Goal: Task Accomplishment & Management: Manage account settings

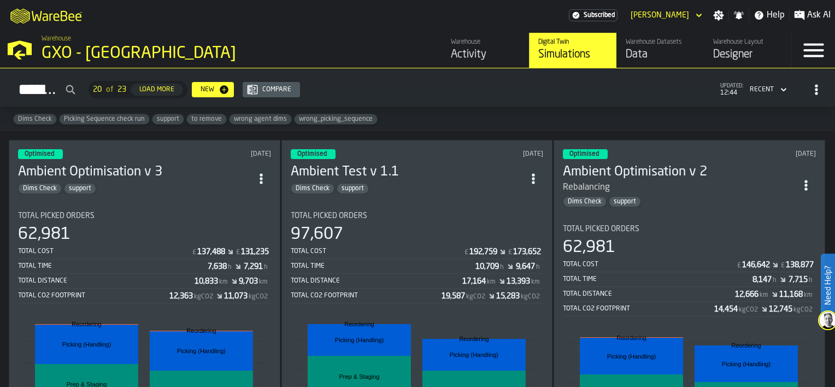
click at [700, 11] on icon "header" at bounding box center [699, 15] width 11 height 13
click at [721, 13] on icon "button-toggle-Settings" at bounding box center [719, 15] width 11 height 11
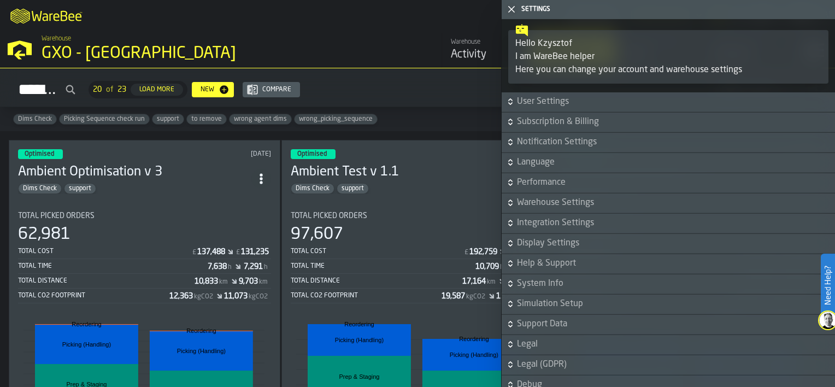
click at [0, 0] on icon "Dismiss" at bounding box center [0, 0] width 0 height 0
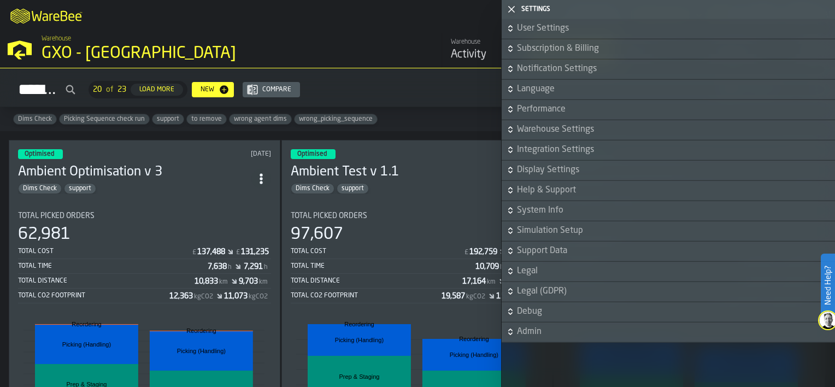
click at [512, 8] on icon "button-toggle-Close me" at bounding box center [511, 9] width 13 height 13
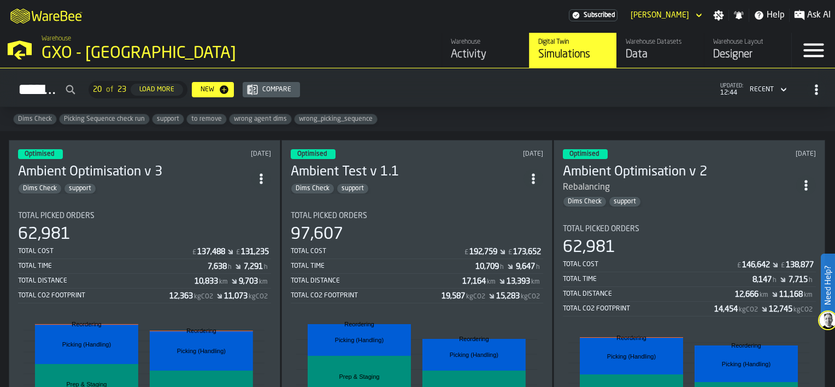
click at [824, 52] on icon "button-toggle-Menu" at bounding box center [814, 50] width 26 height 26
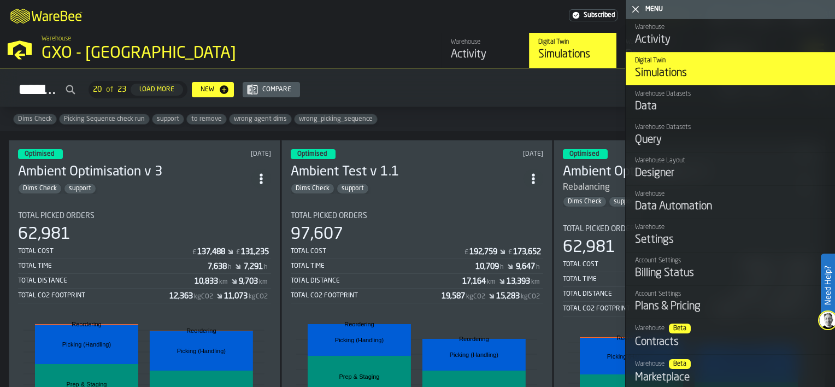
click at [698, 244] on div "Settings" at bounding box center [730, 239] width 191 height 15
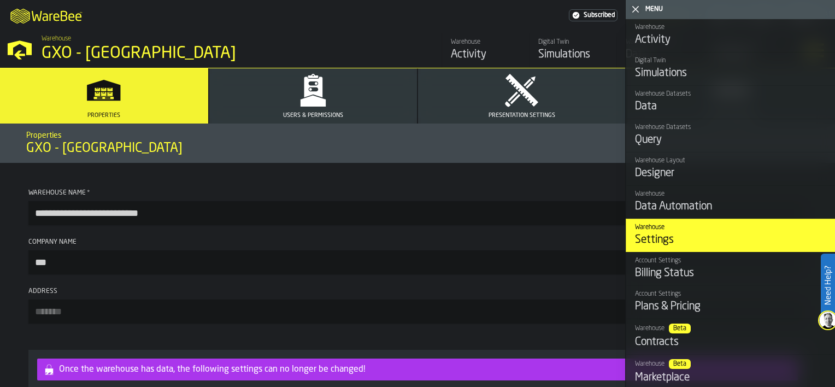
click at [363, 90] on button "Users & Permissions" at bounding box center [313, 95] width 208 height 55
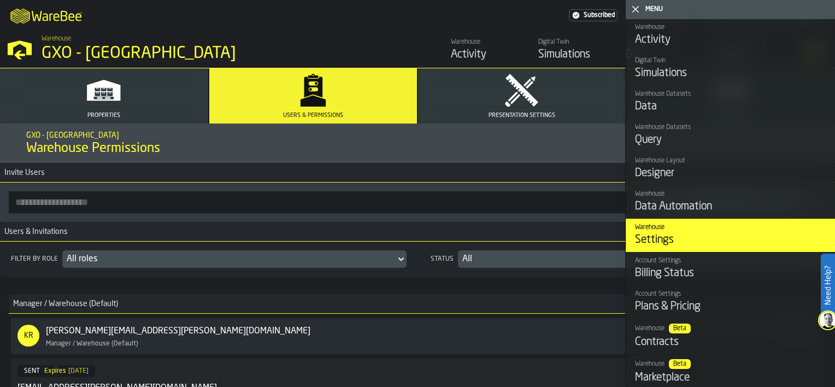
click at [55, 202] on input "button-toolbar-" at bounding box center [321, 202] width 625 height 22
click at [104, 206] on input "button-toolbar-" at bounding box center [321, 202] width 625 height 22
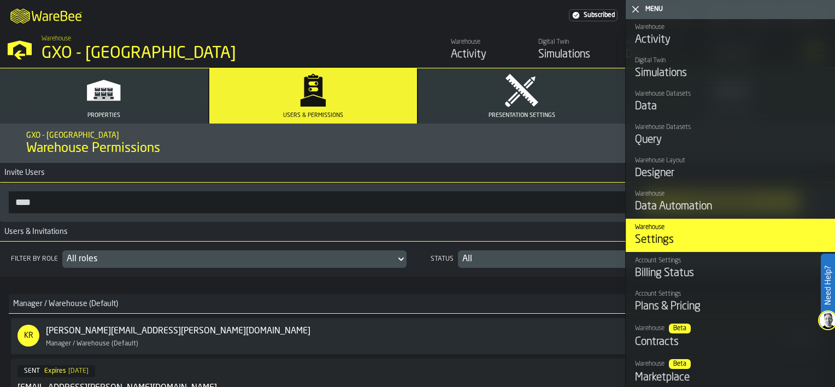
click at [44, 200] on input "****" at bounding box center [321, 202] width 625 height 22
type input "**********"
click at [403, 258] on icon at bounding box center [401, 259] width 11 height 13
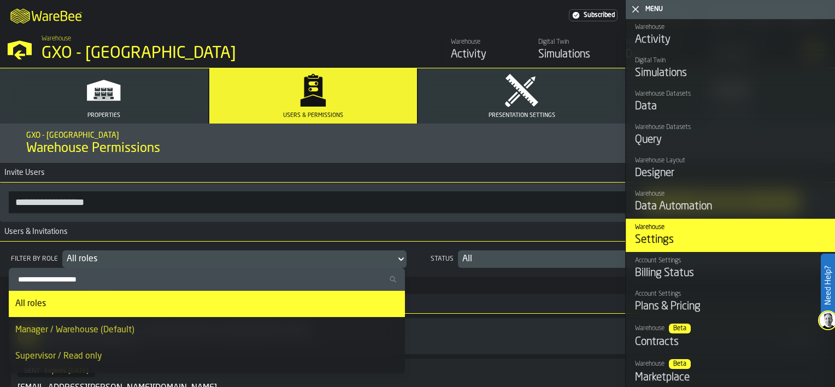
click at [403, 258] on icon at bounding box center [401, 259] width 11 height 13
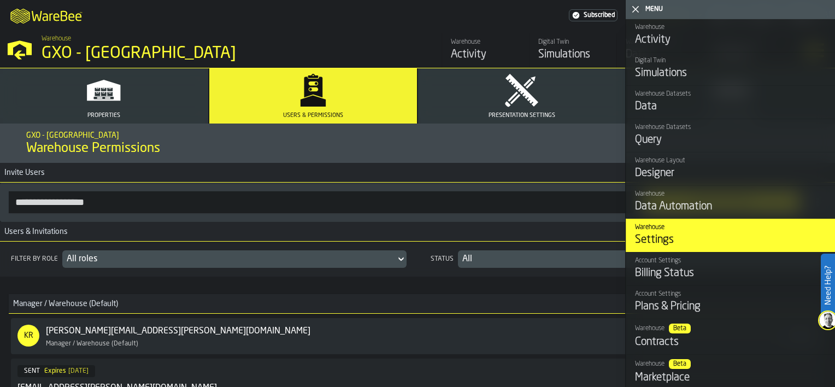
click at [404, 258] on icon at bounding box center [401, 259] width 11 height 13
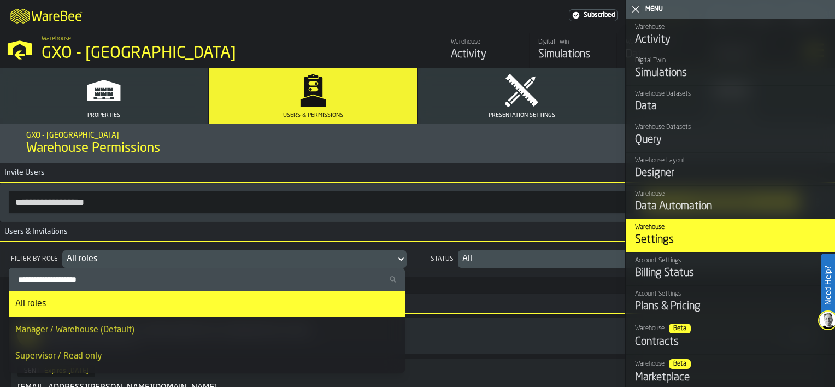
click at [84, 331] on div "Manager / Warehouse (Default)" at bounding box center [206, 330] width 383 height 13
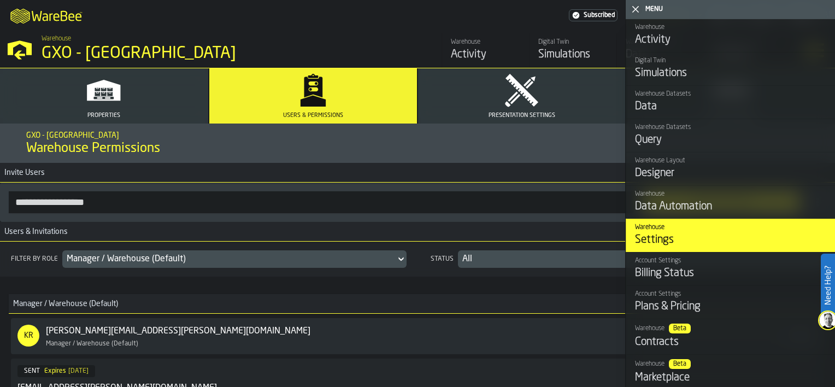
click at [521, 261] on div "All" at bounding box center [637, 259] width 349 height 13
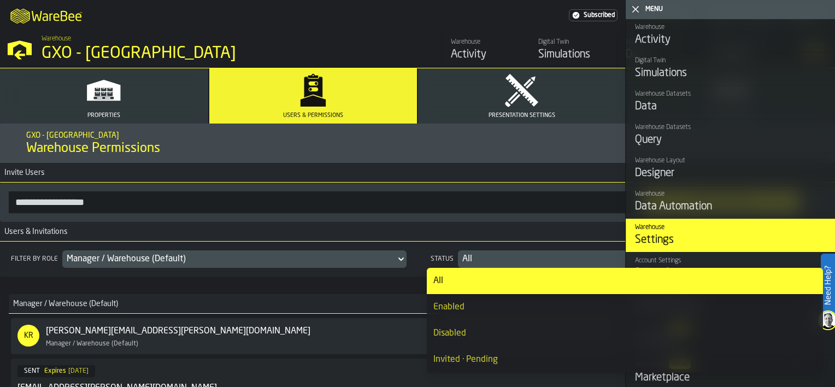
click at [521, 261] on div "All" at bounding box center [637, 259] width 349 height 13
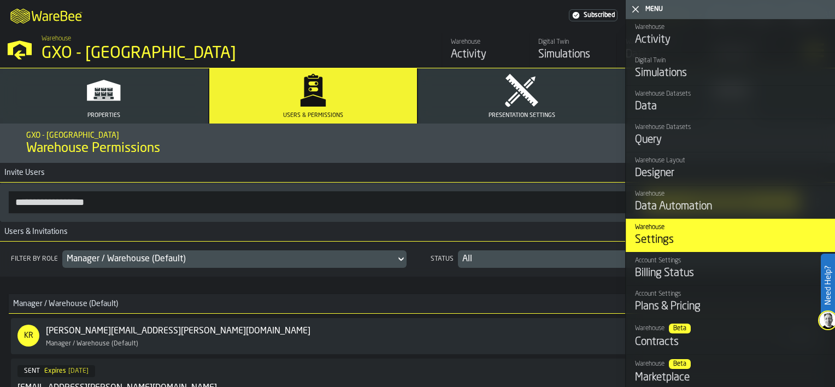
click at [119, 204] on input "**********" at bounding box center [321, 202] width 625 height 22
click at [635, 11] on icon "button-toggle-Close me" at bounding box center [635, 9] width 13 height 13
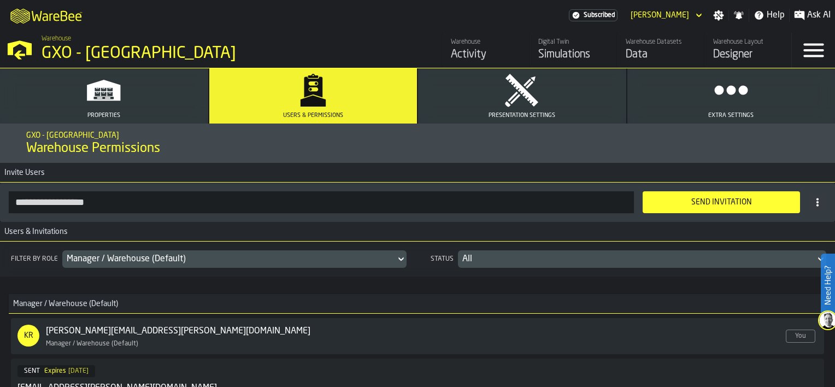
click at [399, 262] on icon at bounding box center [401, 259] width 11 height 13
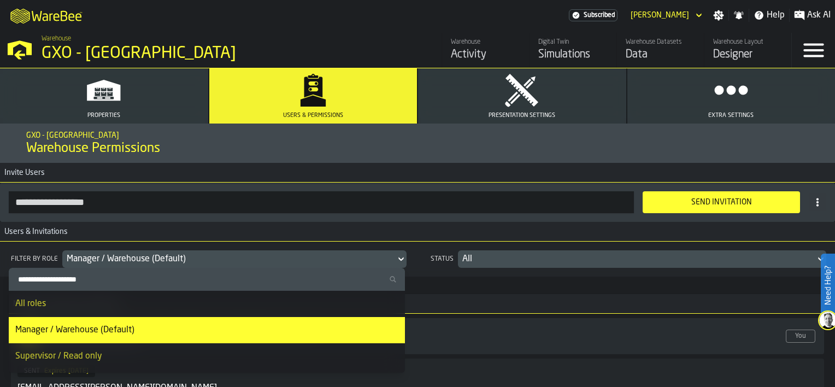
click at [92, 303] on div "All roles" at bounding box center [206, 303] width 383 height 13
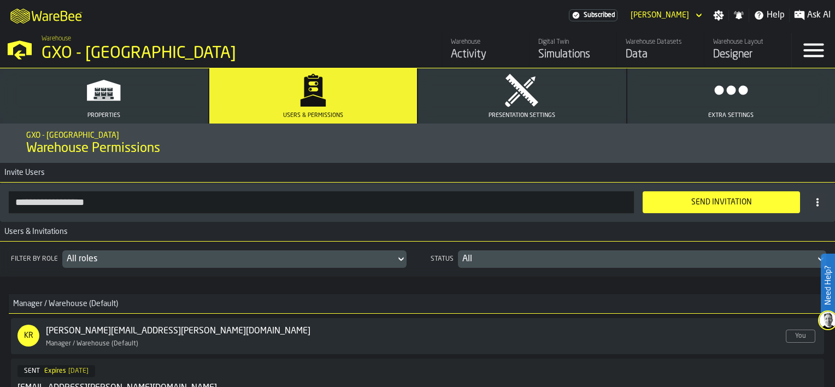
click at [722, 204] on div "Send Invitation" at bounding box center [722, 202] width 144 height 9
